Goal: Transaction & Acquisition: Purchase product/service

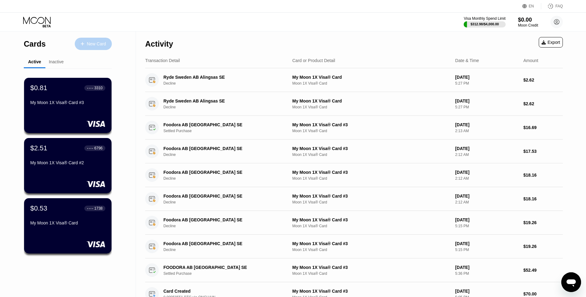
click at [91, 46] on div "New Card" at bounding box center [96, 43] width 19 height 5
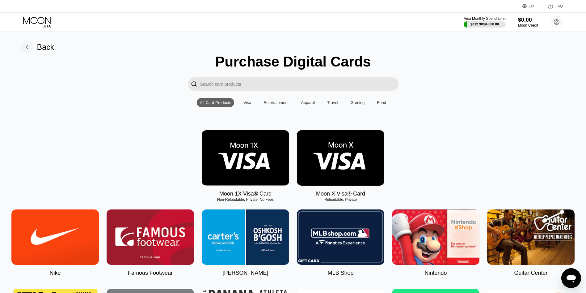
click at [268, 167] on img at bounding box center [245, 157] width 87 height 55
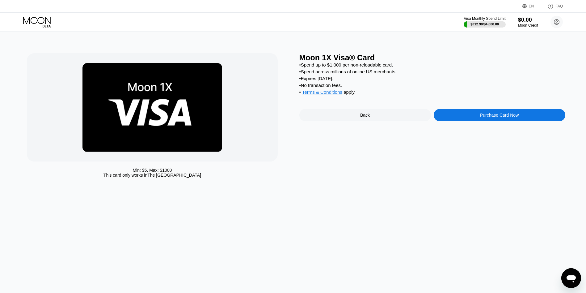
click at [490, 117] on div "Purchase Card Now" at bounding box center [499, 114] width 39 height 5
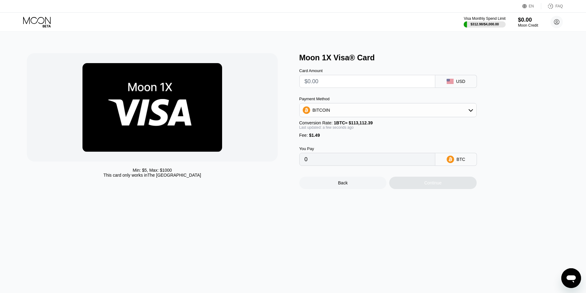
click at [346, 85] on input "text" at bounding box center [367, 81] width 125 height 12
type input "$1"
type input "0.00002202"
type input "$15"
type input "0.00014579"
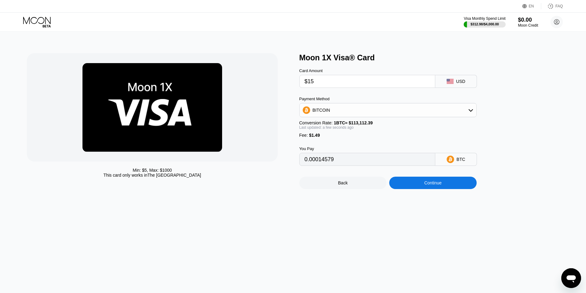
type input "$15"
click at [424, 185] on div "Continue" at bounding box center [432, 182] width 17 height 5
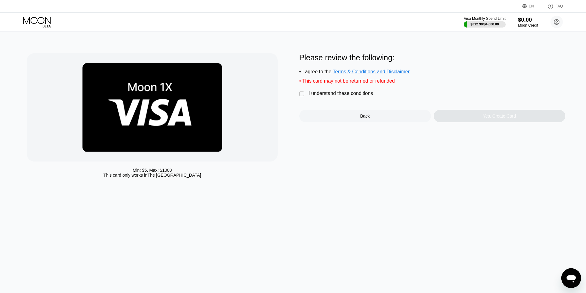
click at [314, 96] on div "I understand these conditions" at bounding box center [341, 94] width 65 height 6
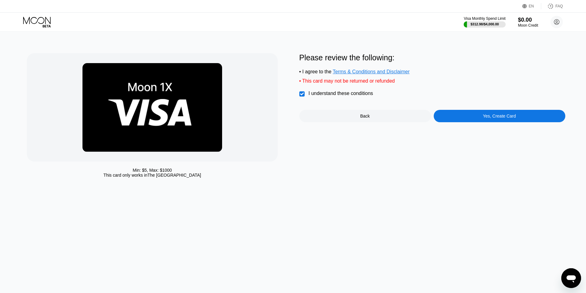
click at [493, 118] on div "Yes, Create Card" at bounding box center [499, 115] width 33 height 5
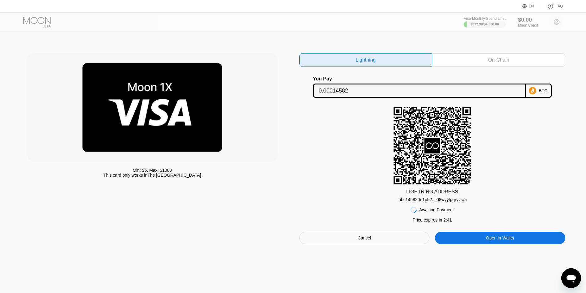
click at [471, 60] on div "On-Chain" at bounding box center [498, 60] width 133 height 14
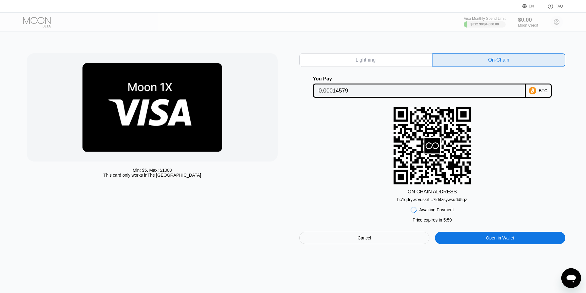
click at [426, 202] on div "bc1qdrywzvuskrf...7ld4zsywsu6d5qz" at bounding box center [432, 199] width 70 height 5
click at [328, 89] on input "0.00014579" at bounding box center [419, 90] width 201 height 12
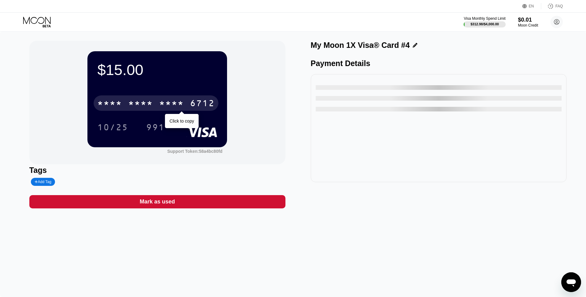
click at [153, 105] on div "* * * *" at bounding box center [140, 104] width 25 height 10
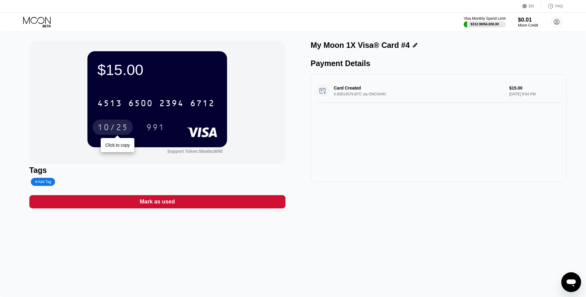
click at [120, 125] on div "10/25" at bounding box center [112, 128] width 31 height 10
click at [155, 130] on div "991" at bounding box center [155, 128] width 19 height 10
click at [231, 286] on div "$15.00 4513 6500 2394 6712 10/25 991 Support Token: 58a4bc80fd Tags Add Tag Mar…" at bounding box center [293, 165] width 586 height 266
